Goal: Transaction & Acquisition: Purchase product/service

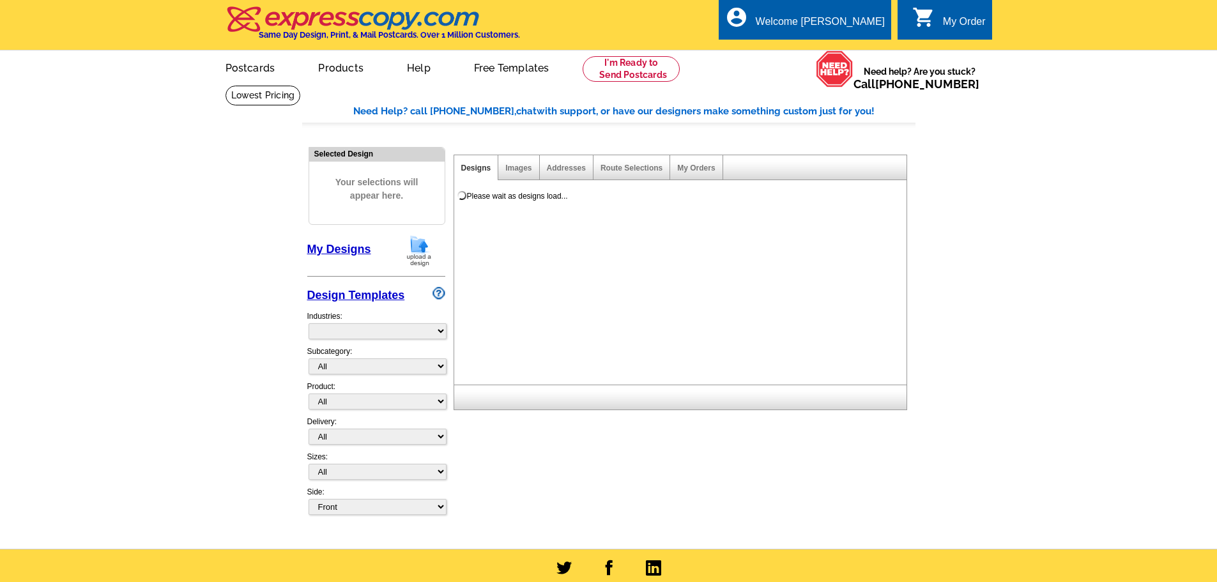
select select "785"
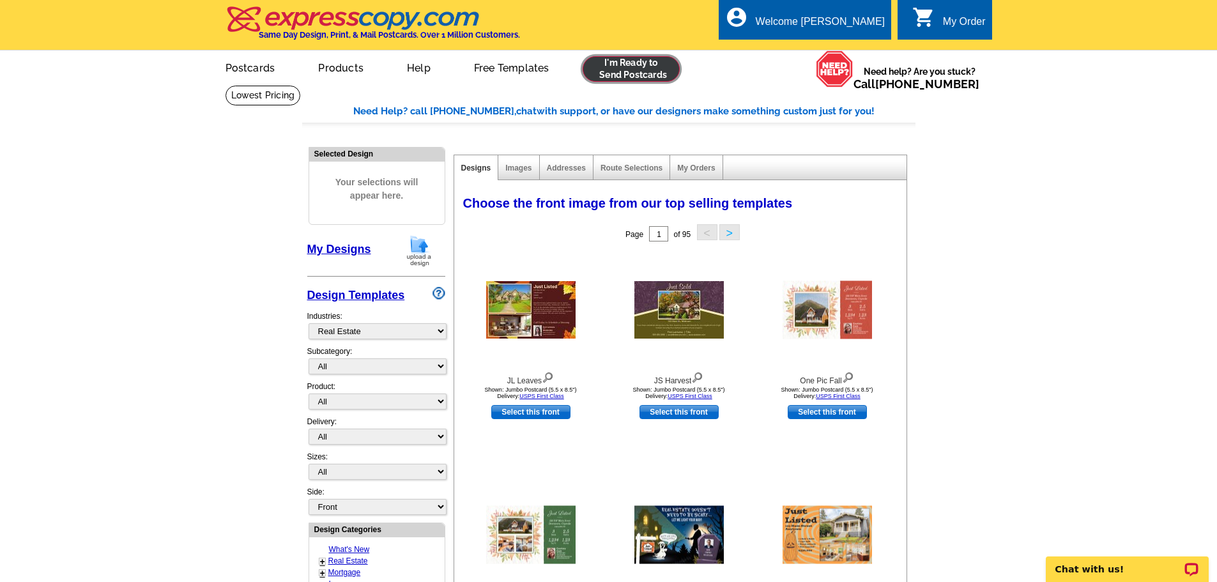
click at [627, 77] on link at bounding box center [632, 69] width 98 height 26
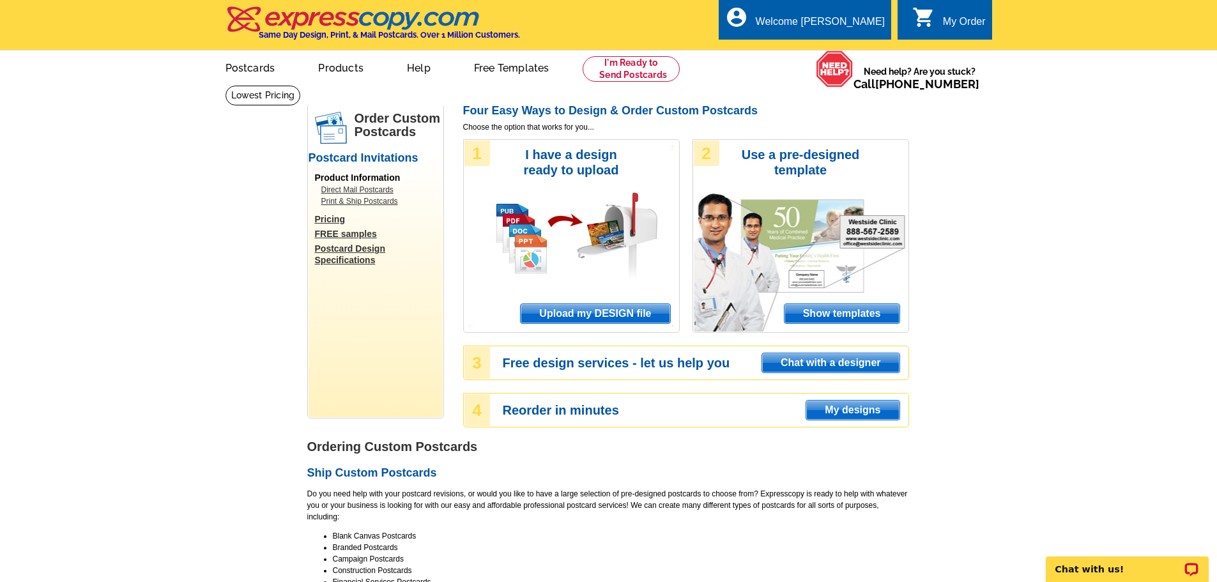
click at [634, 314] on span "Upload my DESIGN file" at bounding box center [595, 313] width 149 height 19
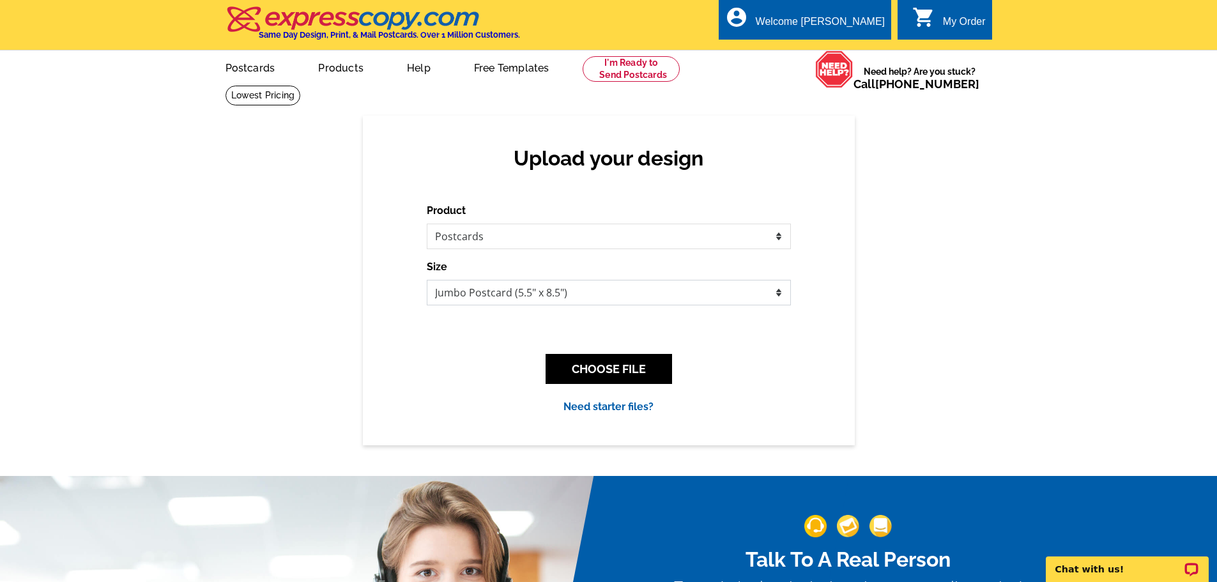
click at [556, 288] on select "Jumbo Postcard (5.5" x 8.5") Regular Postcard (4.25" x 5.6") Panoramic Postcard…" at bounding box center [609, 293] width 364 height 26
select select "1"
click at [427, 280] on select "Jumbo Postcard (5.5" x 8.5") Regular Postcard (4.25" x 5.6") Panoramic Postcard…" at bounding box center [609, 293] width 364 height 26
click at [613, 366] on button "CHOOSE FILE" at bounding box center [609, 369] width 127 height 30
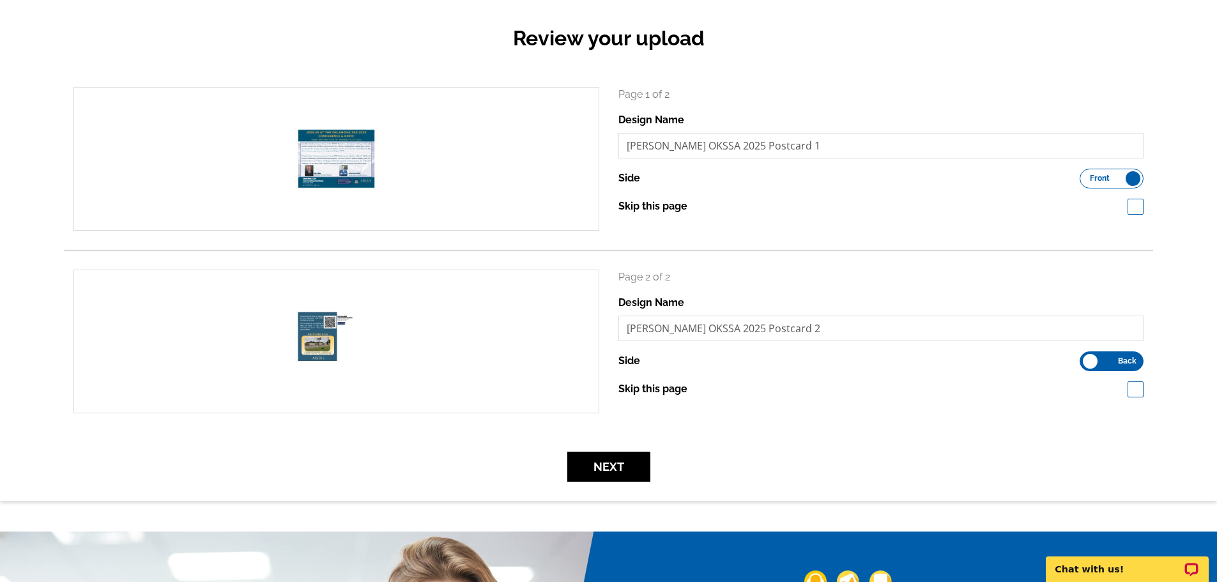
scroll to position [128, 0]
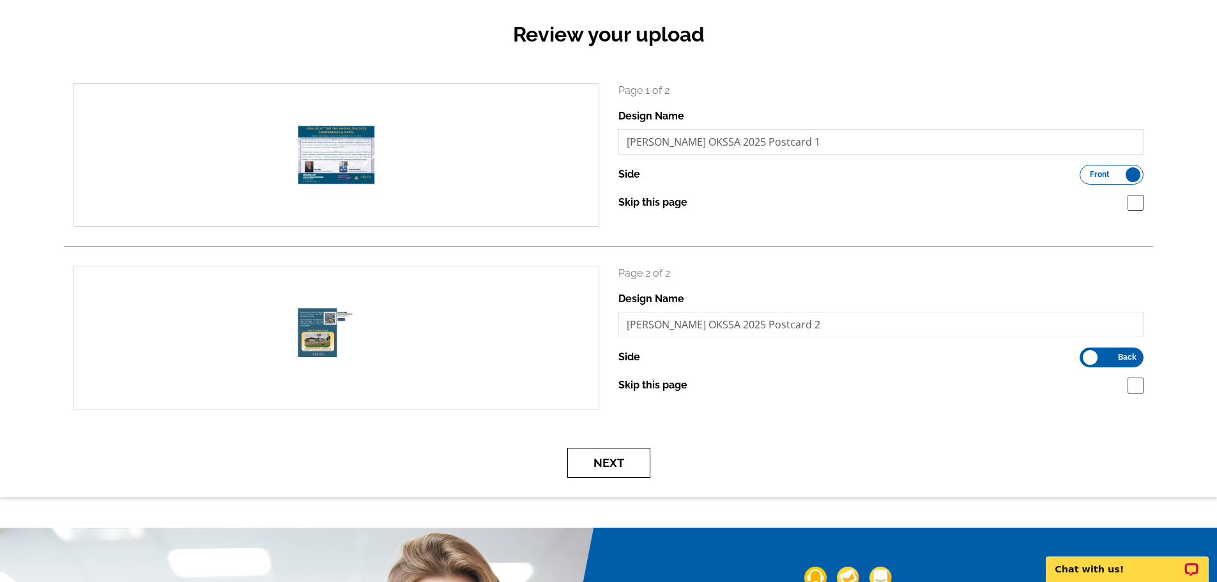
click at [615, 463] on button "Next" at bounding box center [608, 463] width 83 height 30
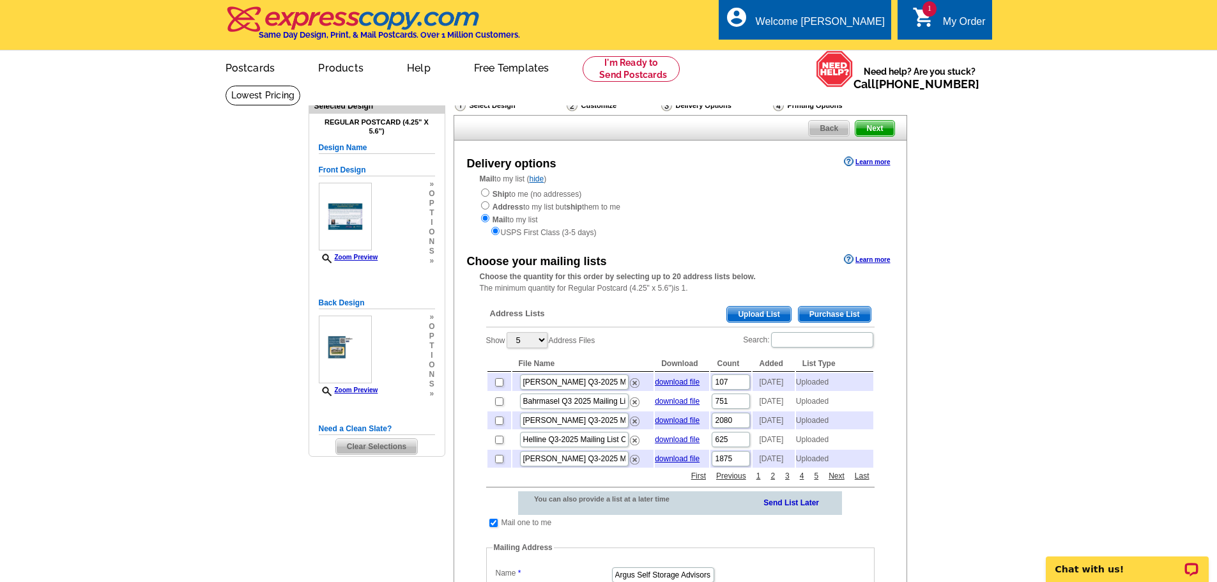
click at [744, 314] on span "Upload List" at bounding box center [758, 314] width 63 height 15
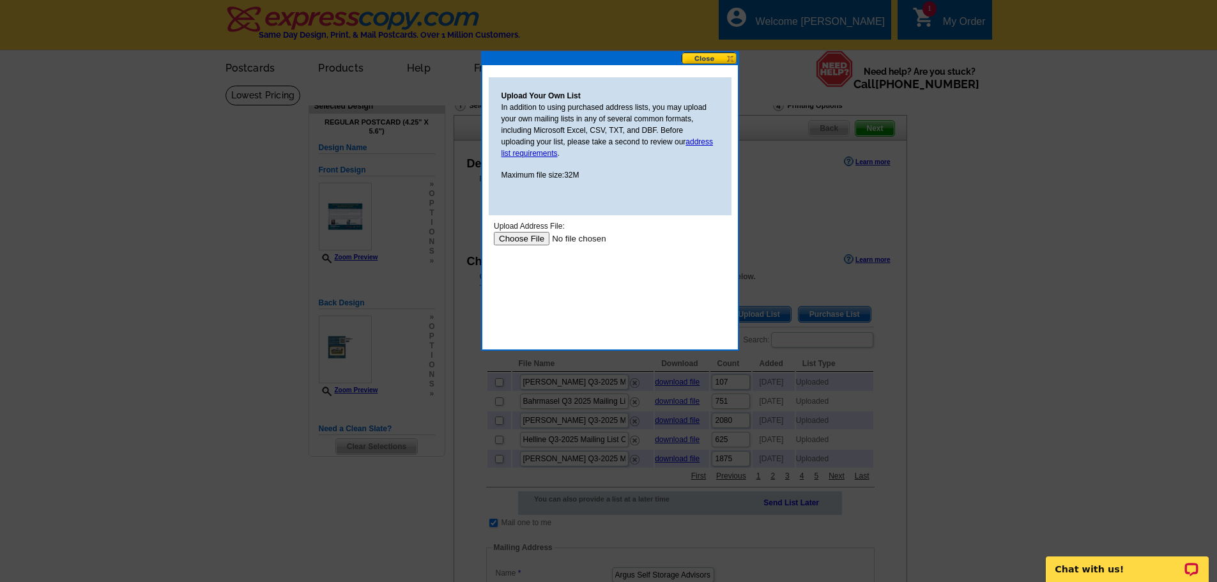
click at [539, 236] on input "file" at bounding box center [574, 238] width 162 height 13
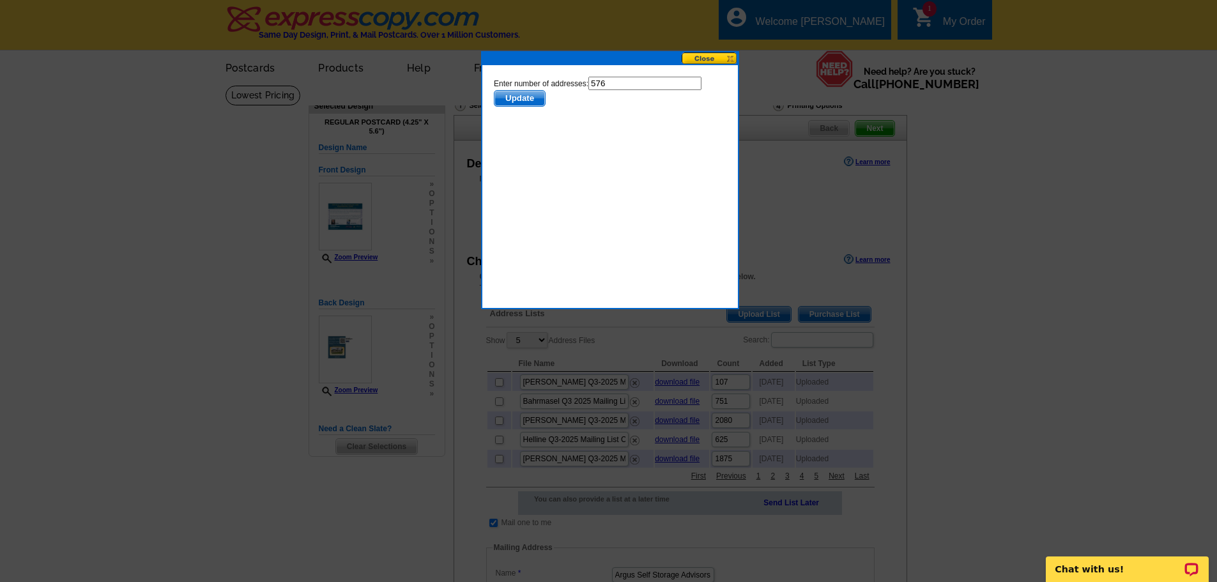
click at [511, 91] on span "Update" at bounding box center [519, 98] width 50 height 15
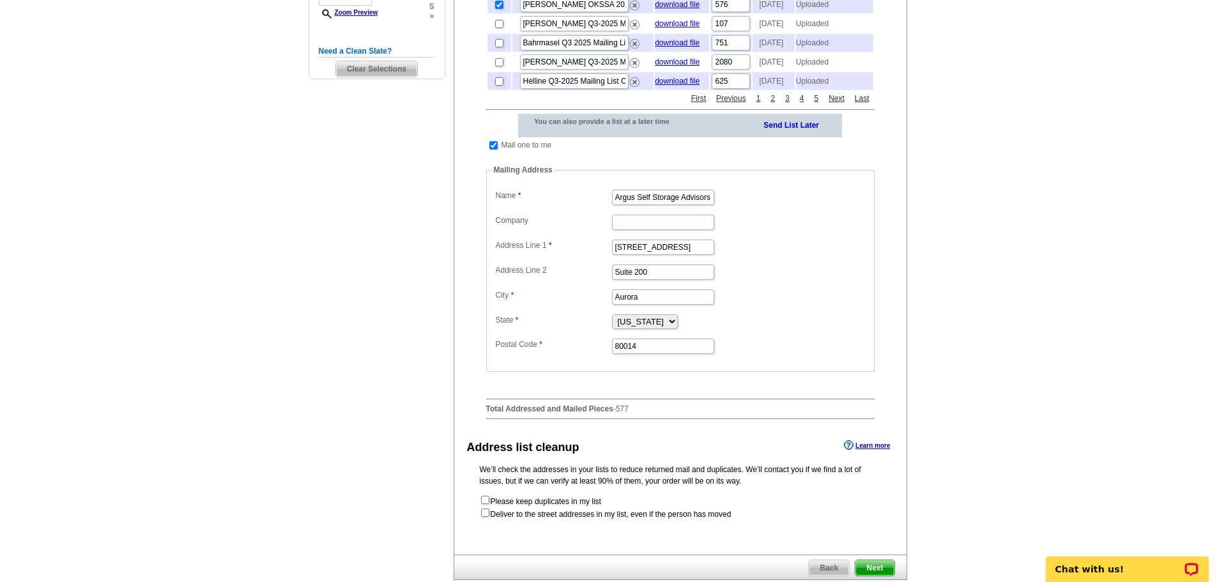
scroll to position [575, 0]
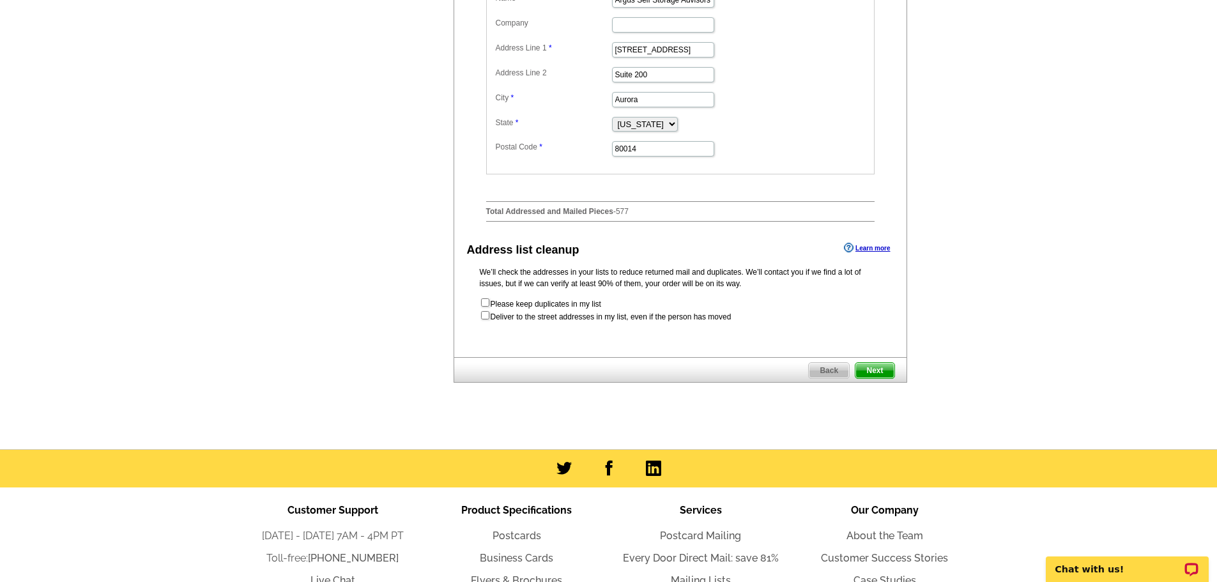
click at [877, 378] on span "Next" at bounding box center [874, 370] width 38 height 15
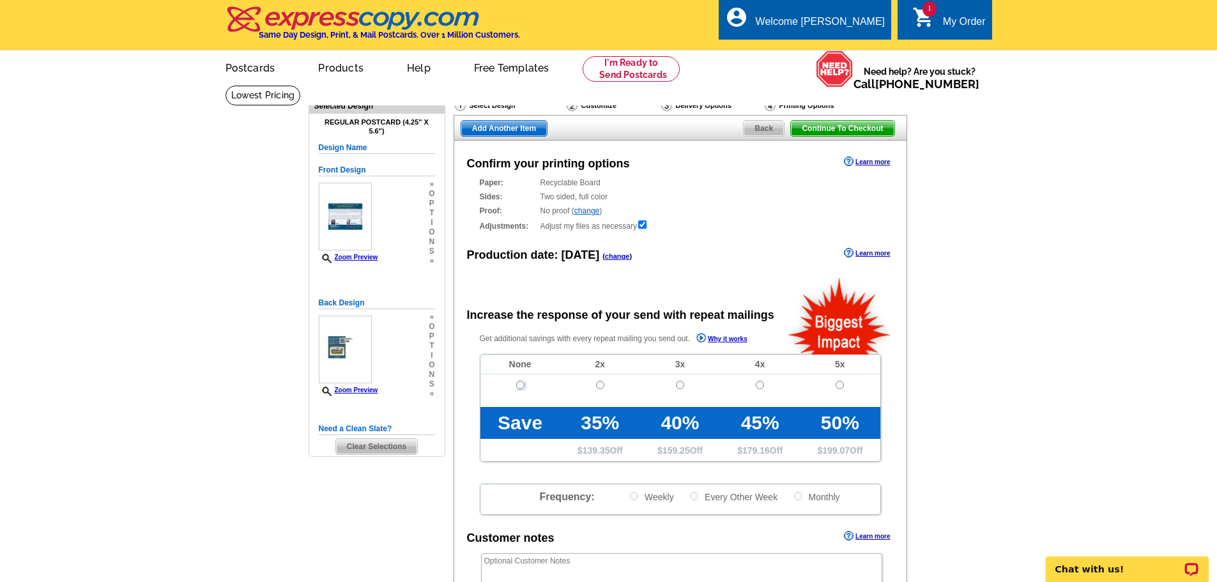
click at [524, 385] on input "radio" at bounding box center [520, 385] width 8 height 8
radio input "true"
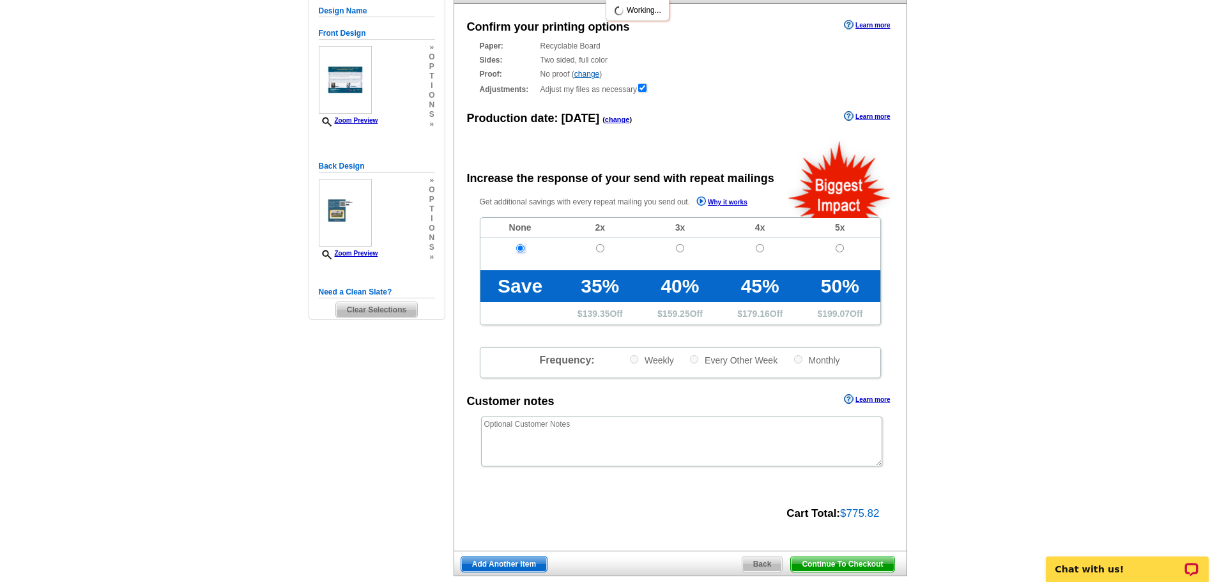
scroll to position [383, 0]
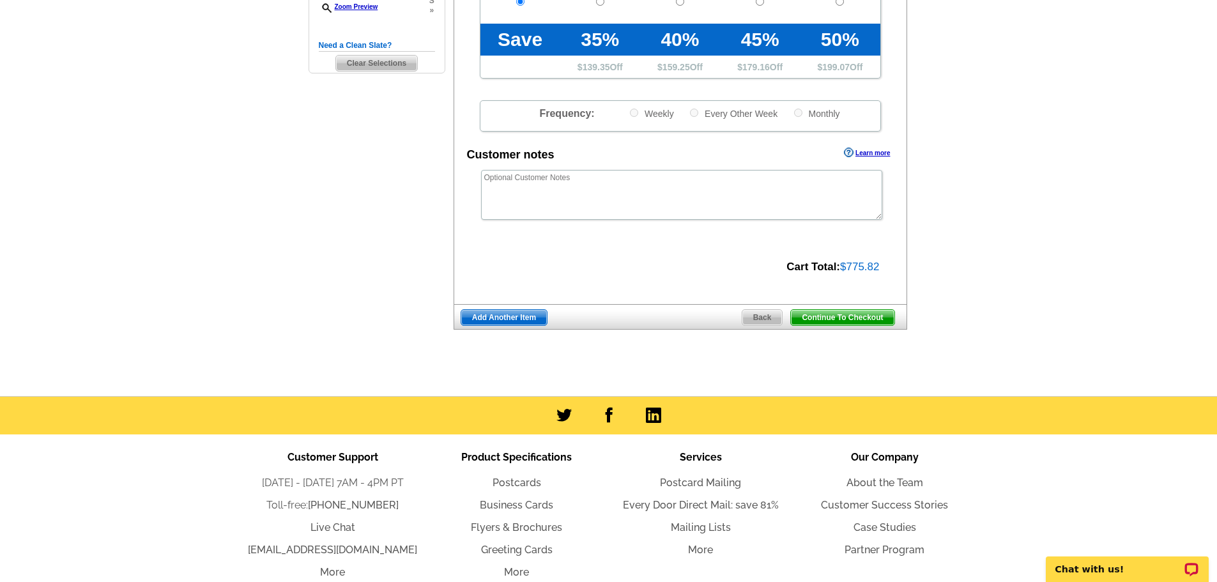
drag, startPoint x: 860, startPoint y: 320, endPoint x: 889, endPoint y: 419, distance: 103.1
click at [860, 320] on span "Continue To Checkout" at bounding box center [842, 317] width 103 height 15
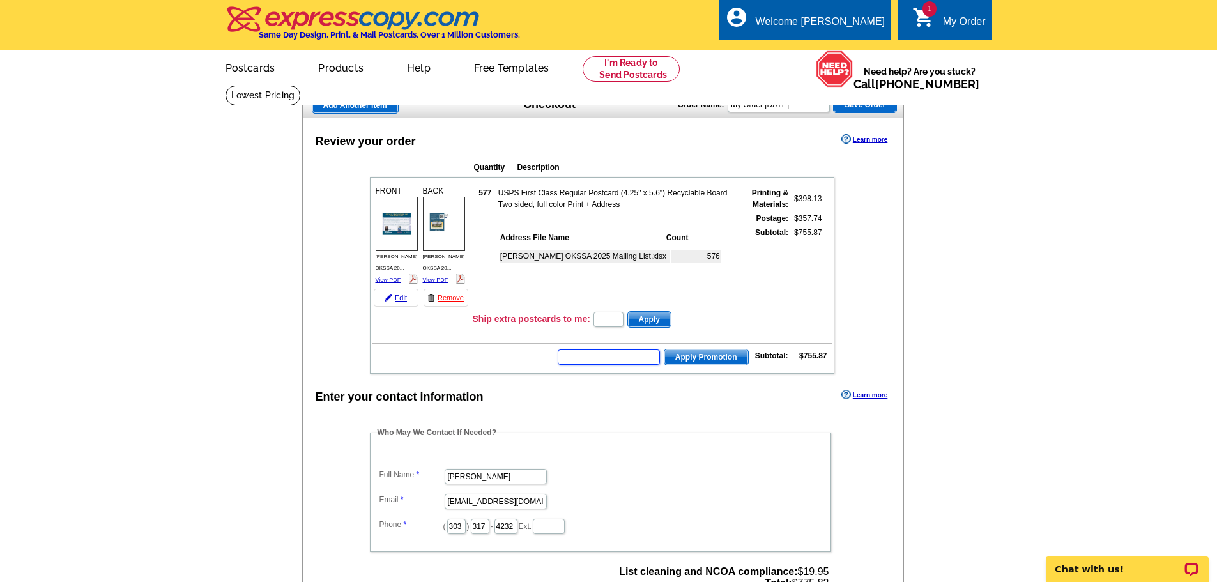
click at [590, 362] on input "text" at bounding box center [609, 356] width 102 height 15
type input "NM2330"
click at [704, 361] on span "Apply Promotion" at bounding box center [706, 356] width 84 height 15
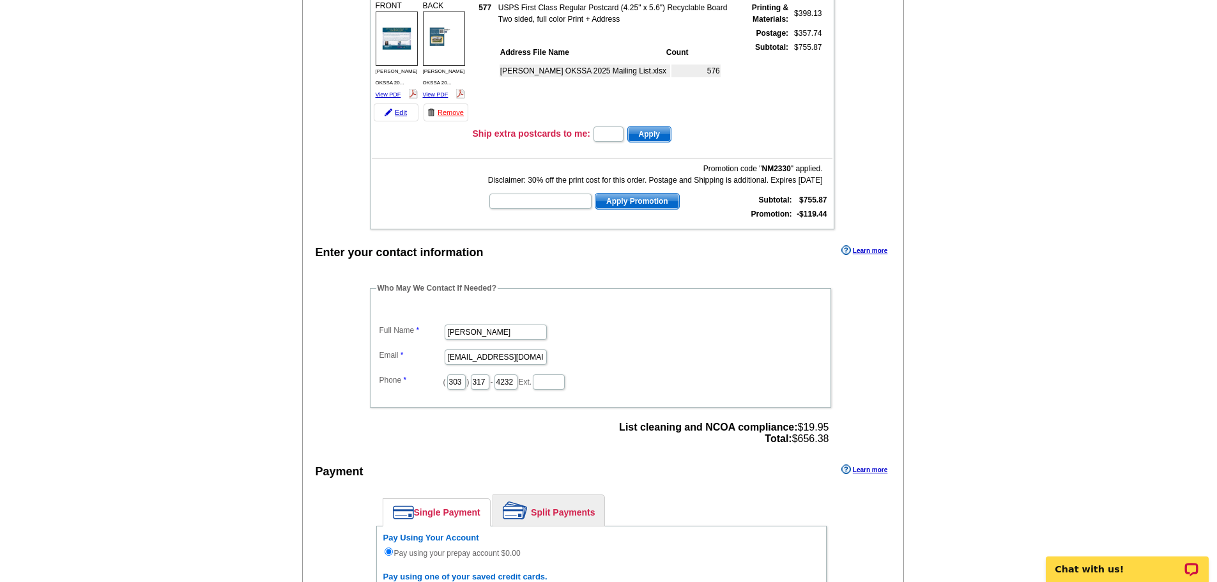
scroll to position [128, 0]
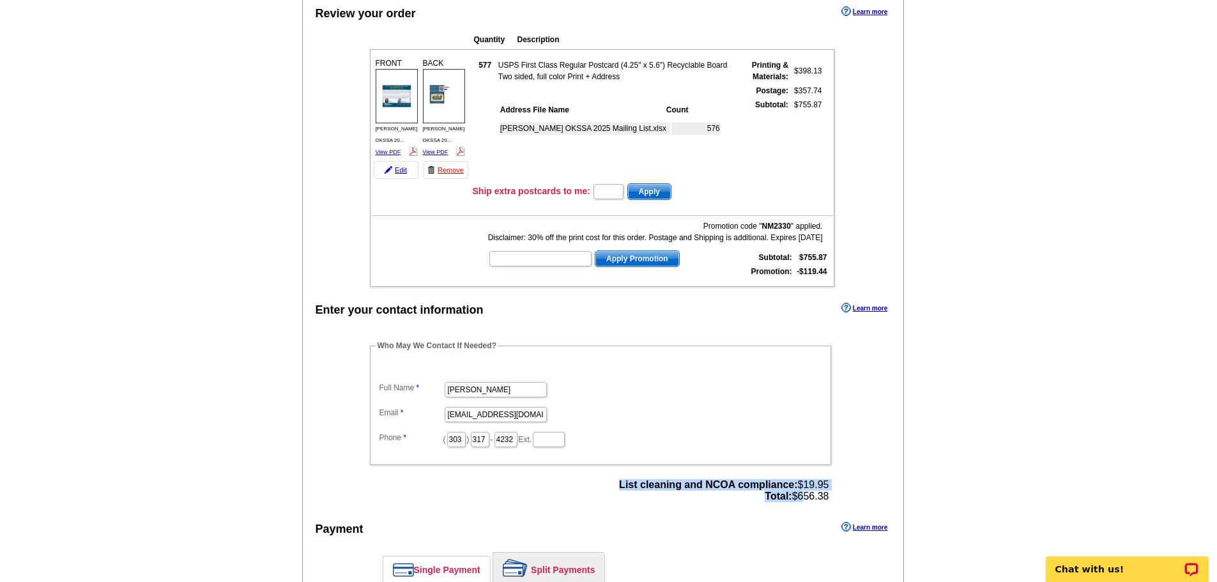
drag, startPoint x: 830, startPoint y: 496, endPoint x: 798, endPoint y: 496, distance: 32.0
click at [798, 496] on div "List cleaning and NCOA compliance: $19.95 Total: $656.38" at bounding box center [723, 490] width 217 height 31
click at [816, 498] on span "List cleaning and NCOA compliance: $19.95 Total: $656.38" at bounding box center [724, 490] width 210 height 23
drag, startPoint x: 829, startPoint y: 497, endPoint x: 801, endPoint y: 498, distance: 28.1
click at [801, 498] on div "List cleaning and NCOA compliance: $19.95 Total: $656.38" at bounding box center [723, 490] width 217 height 31
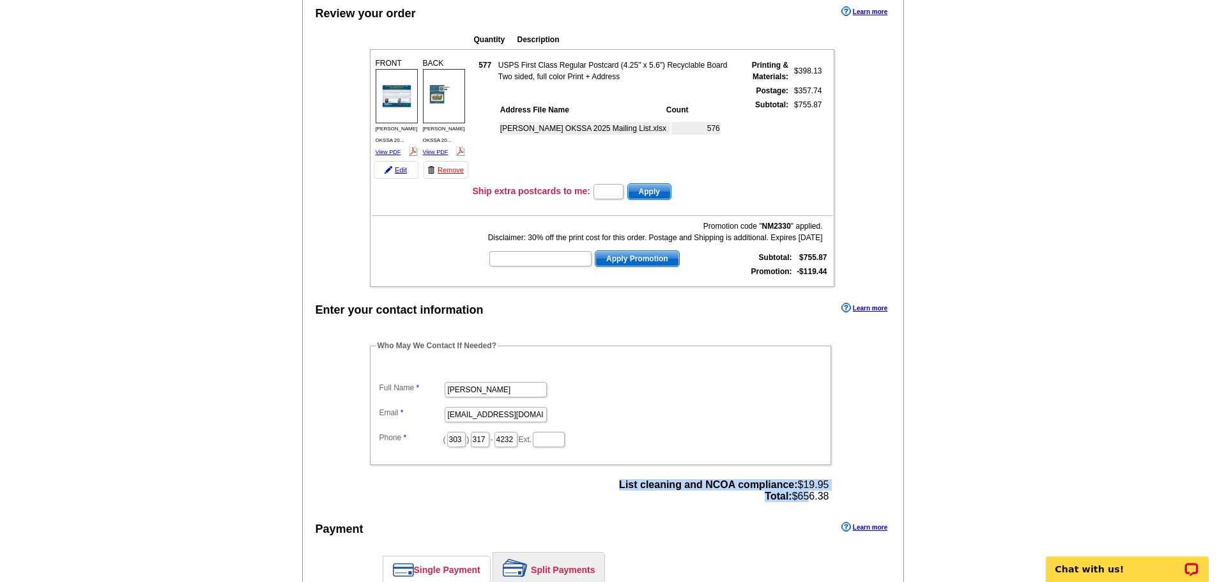
click at [802, 497] on span "List cleaning and NCOA compliance: $19.95 Total: $656.38" at bounding box center [724, 490] width 210 height 23
drag, startPoint x: 792, startPoint y: 496, endPoint x: 828, endPoint y: 500, distance: 36.1
click at [828, 500] on span "List cleaning and NCOA compliance: $19.95 Total: $656.38" at bounding box center [724, 490] width 210 height 23
copy span "$656.38"
click at [806, 326] on div "Enter your contact information Learn more Who May We Contact If Needed? Full Na…" at bounding box center [603, 561] width 601 height 523
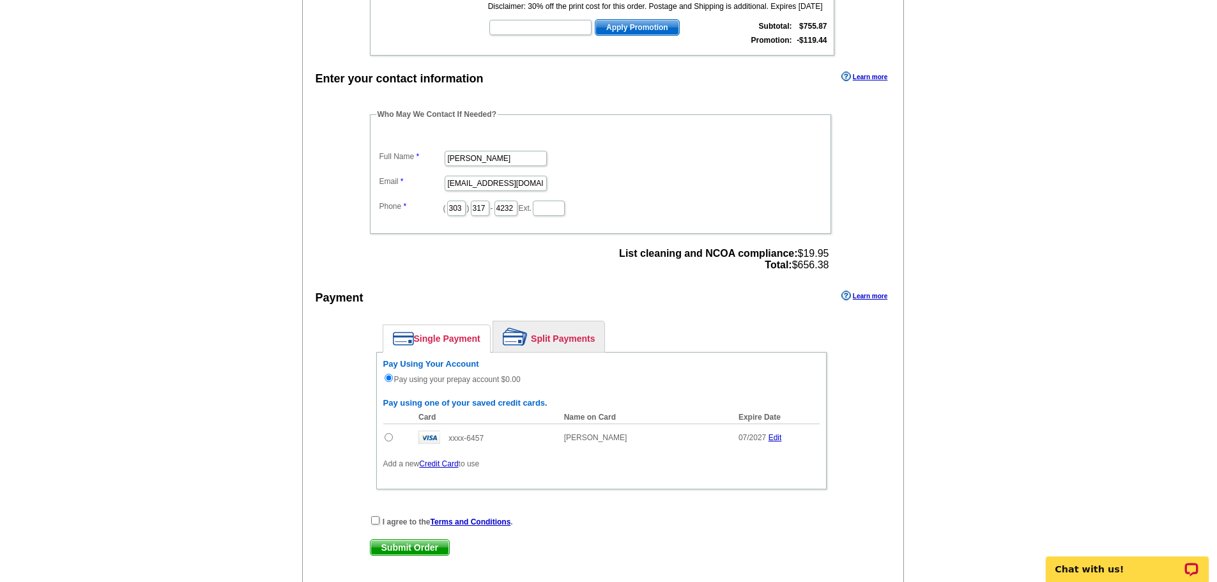
scroll to position [383, 0]
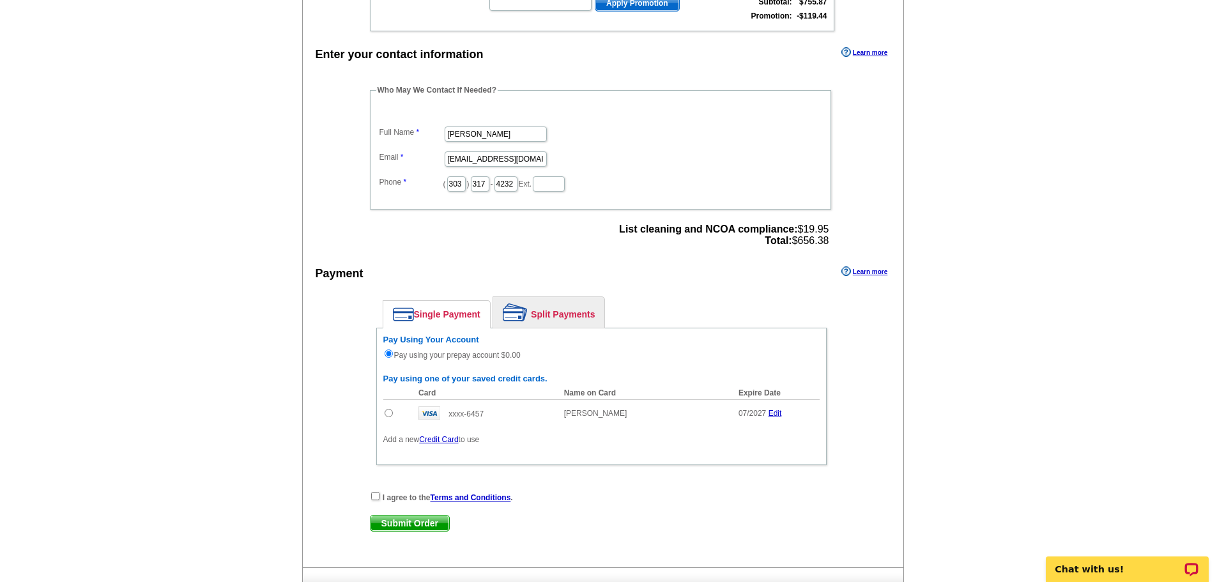
click at [387, 414] on input "radio" at bounding box center [389, 413] width 8 height 8
radio input "true"
radio input "false"
click at [374, 496] on input "checkbox" at bounding box center [375, 496] width 8 height 8
checkbox input "true"
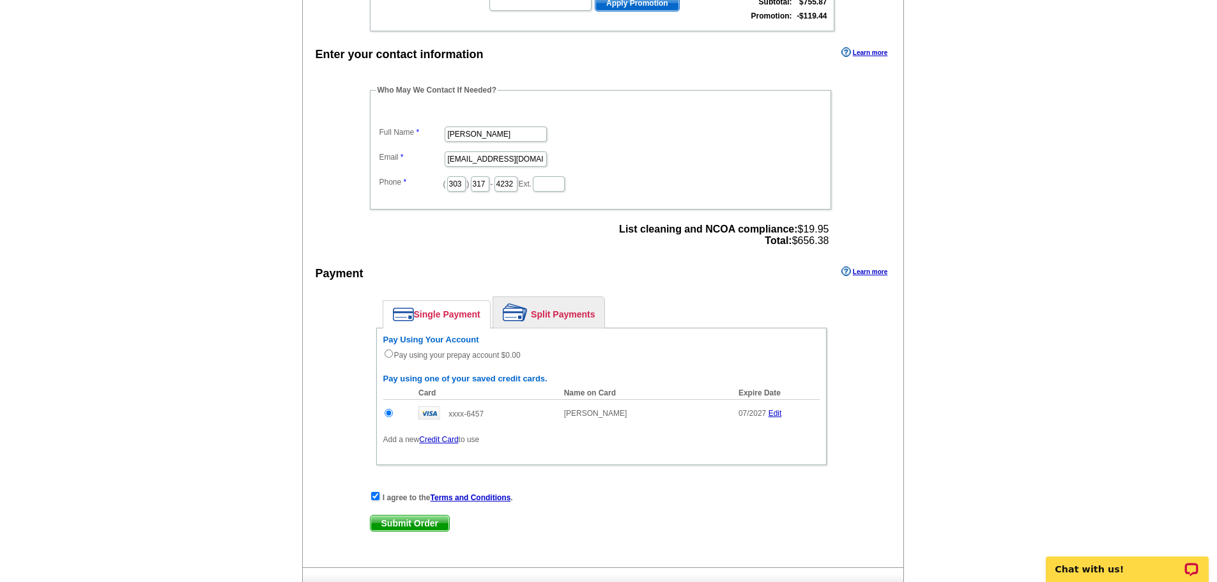
click at [406, 523] on span "Submit Order" at bounding box center [410, 523] width 79 height 15
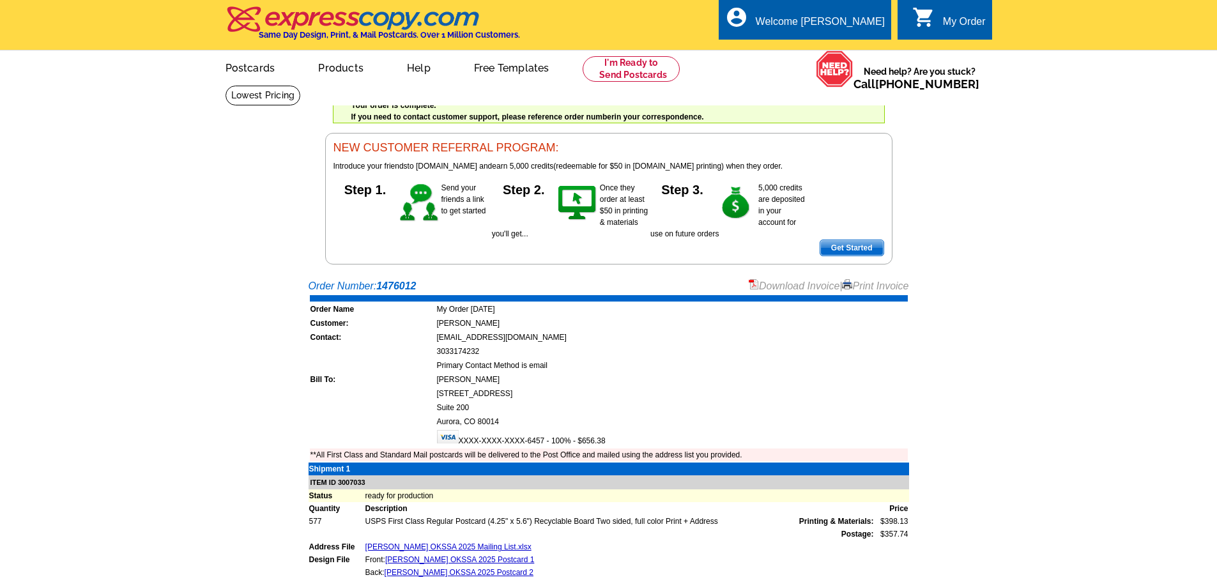
click at [980, 357] on main "Order Number: 1476012 Download Invoice | Print Invoice Order Name My Order [DAT…" at bounding box center [608, 497] width 1217 height 451
click at [956, 24] on div "My Order" at bounding box center [964, 25] width 43 height 18
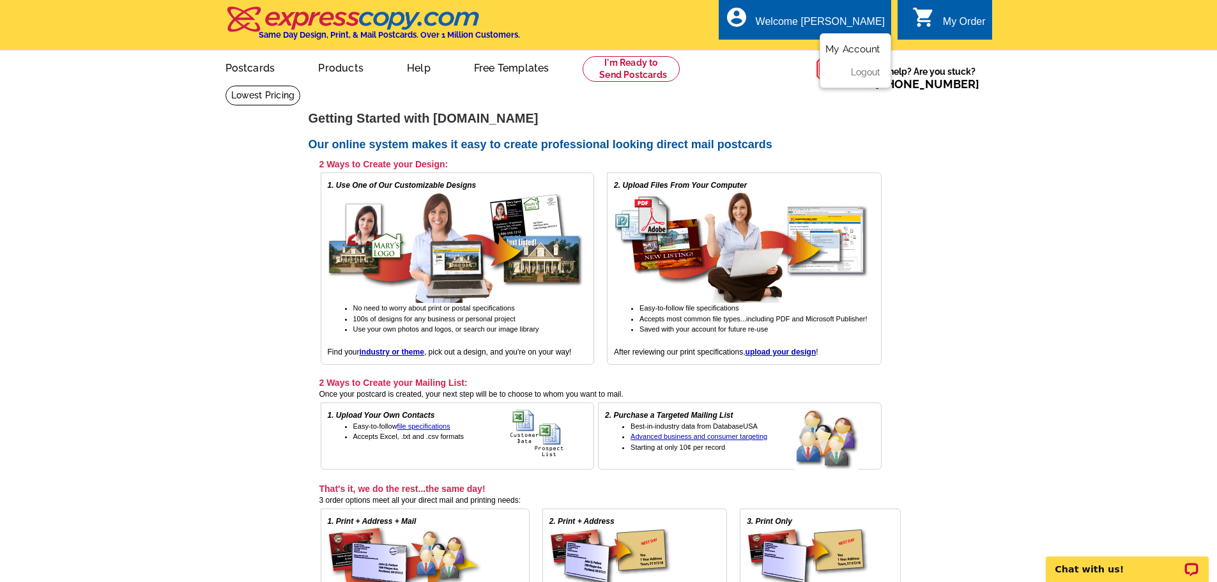
click at [871, 53] on link "My Account" at bounding box center [852, 49] width 55 height 12
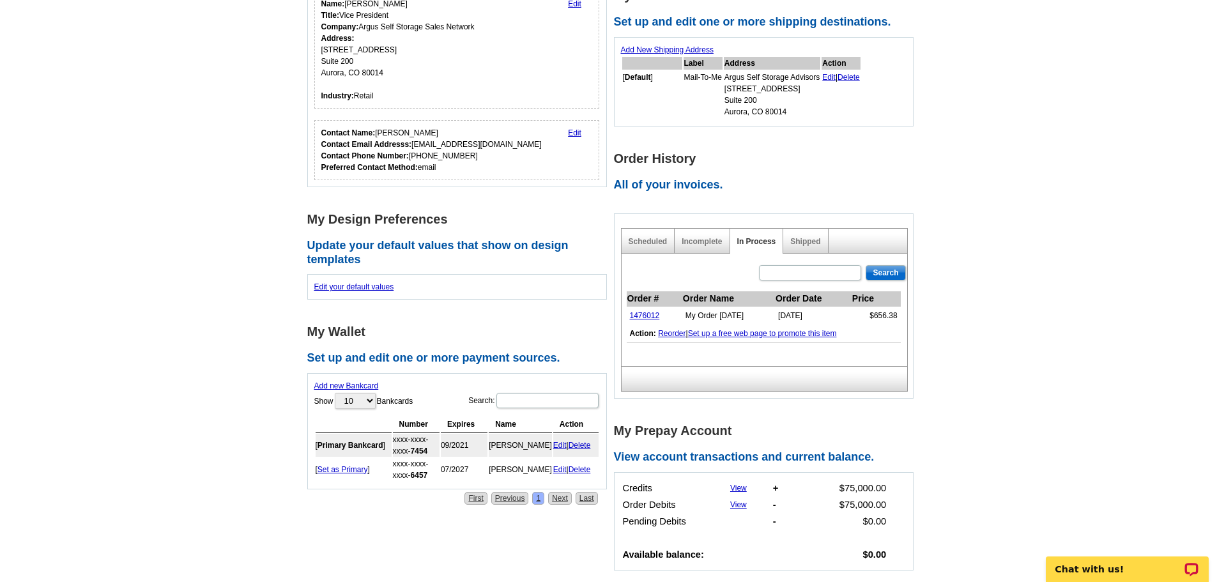
scroll to position [256, 0]
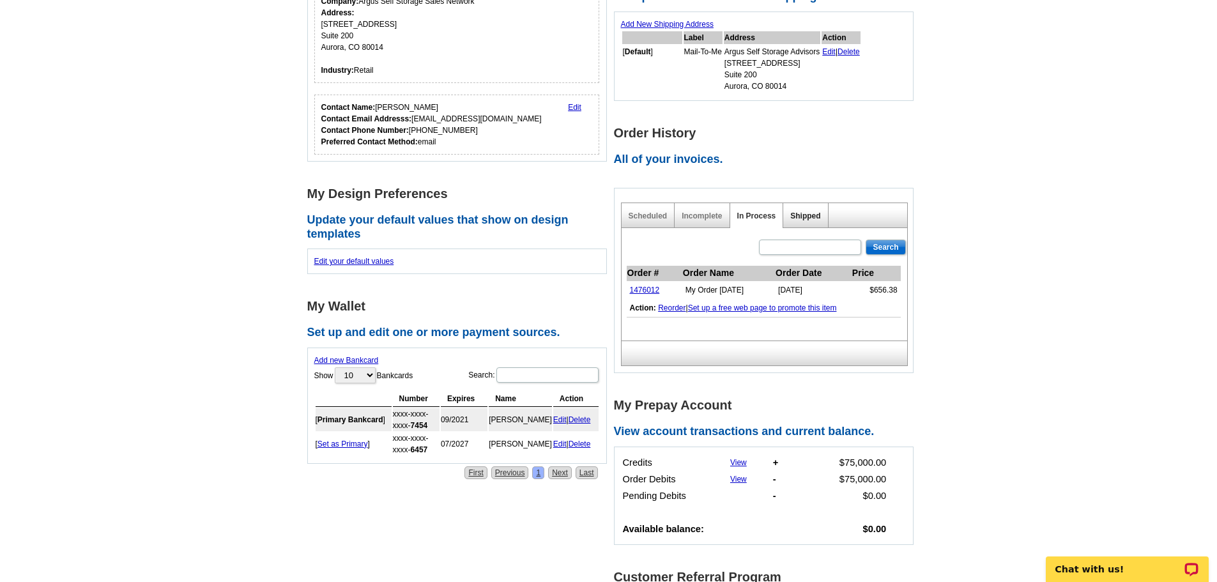
click at [804, 220] on link "Shipped" at bounding box center [805, 215] width 30 height 9
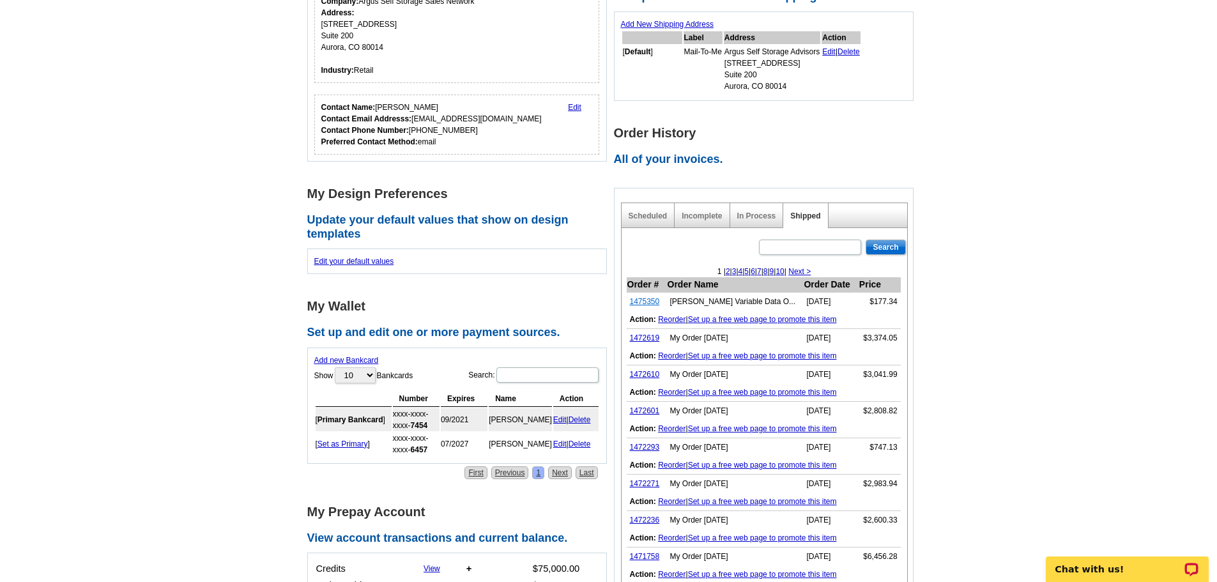
click at [653, 300] on link "1475350" at bounding box center [645, 301] width 30 height 9
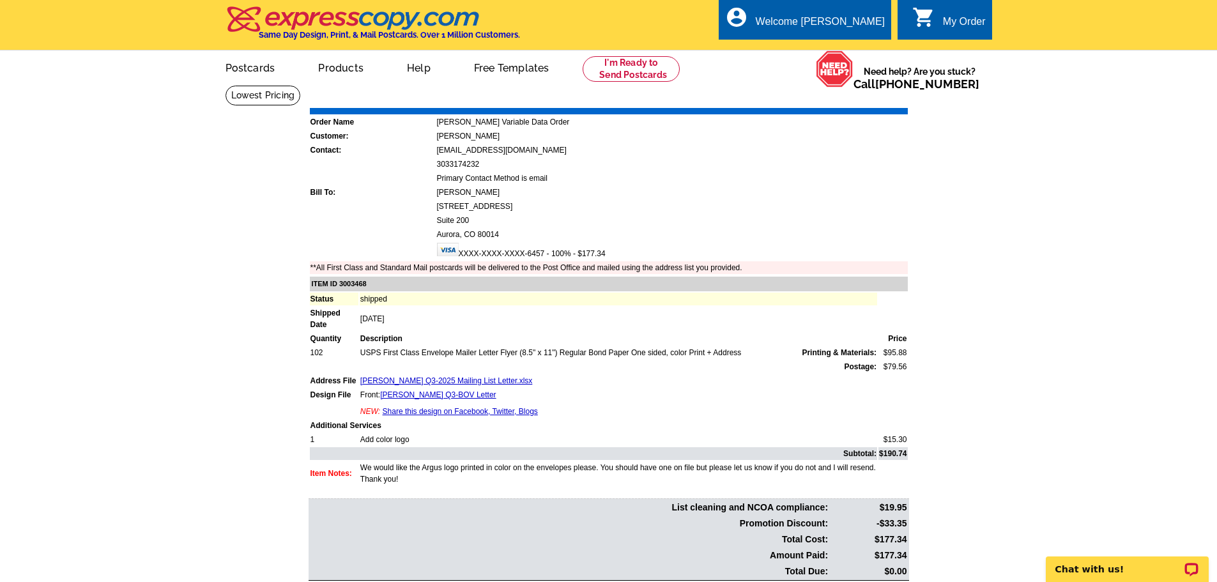
click at [816, 99] on link "Download Invoice" at bounding box center [794, 98] width 91 height 11
click at [857, 47] on link "My Account" at bounding box center [852, 49] width 55 height 12
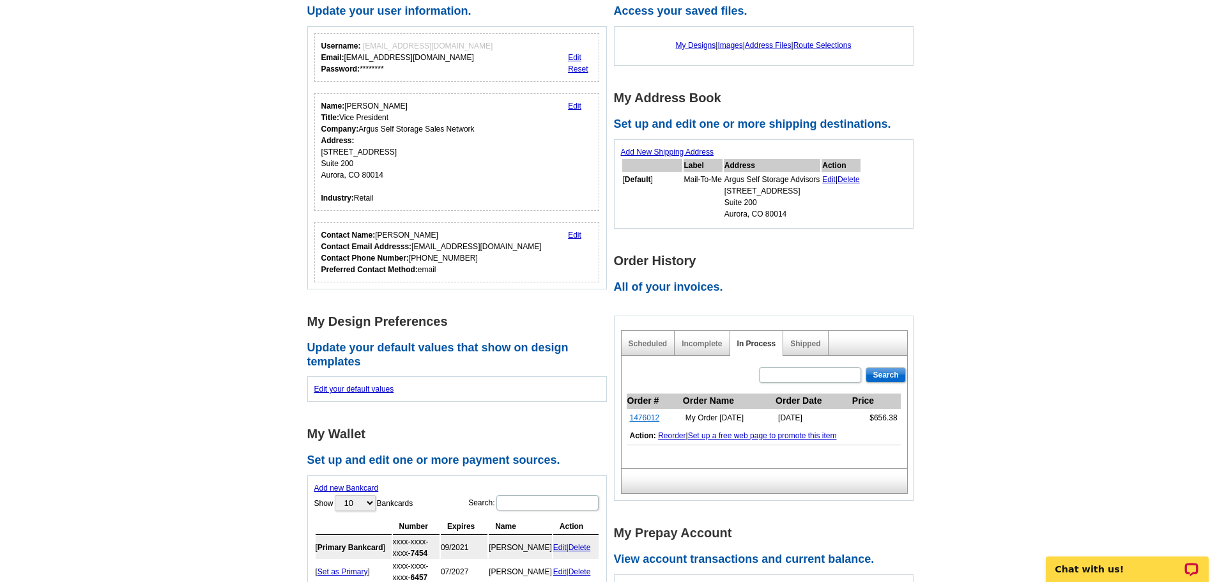
click at [641, 417] on link "1476012" at bounding box center [645, 417] width 30 height 9
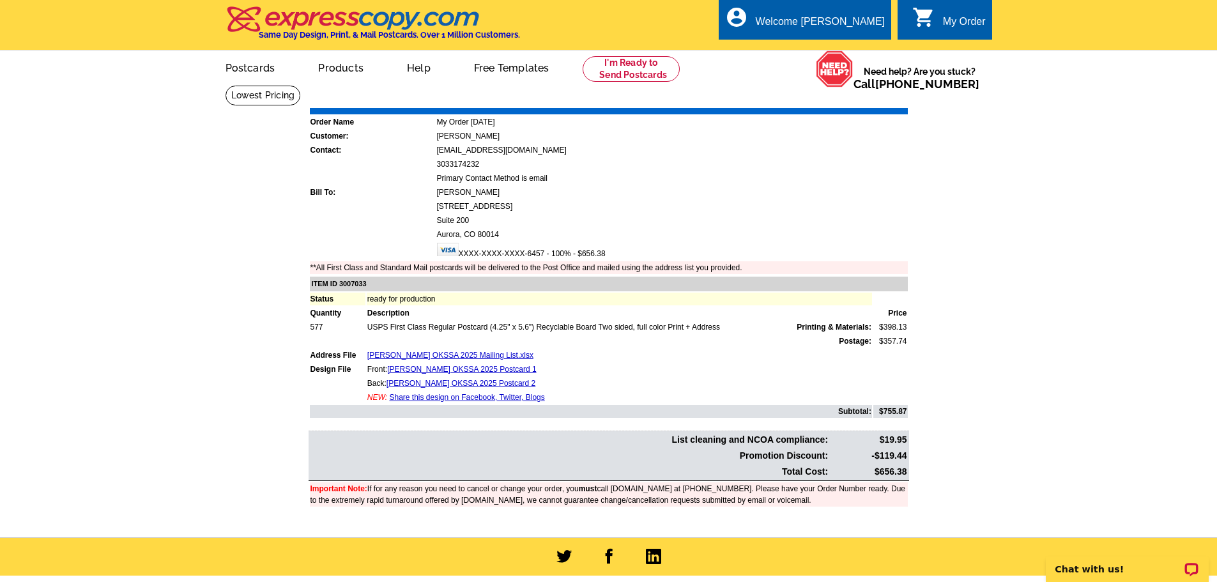
click at [815, 101] on link "Download Invoice" at bounding box center [794, 98] width 91 height 11
